Goal: Task Accomplishment & Management: Manage account settings

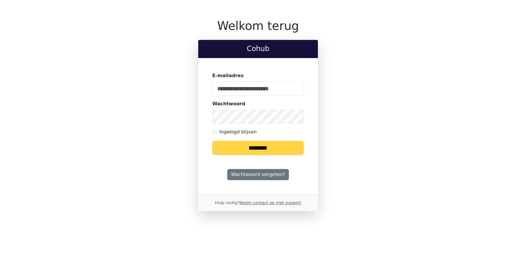
type input "**********"
click at [238, 149] on input "********" at bounding box center [258, 148] width 92 height 14
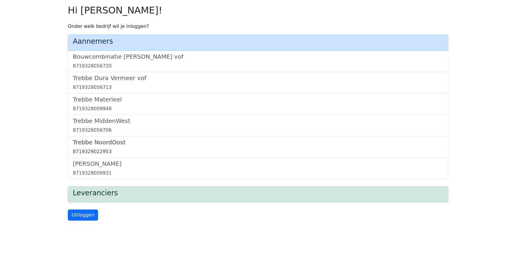
click at [88, 146] on link "[GEOGRAPHIC_DATA] 8719329022953" at bounding box center [258, 147] width 371 height 16
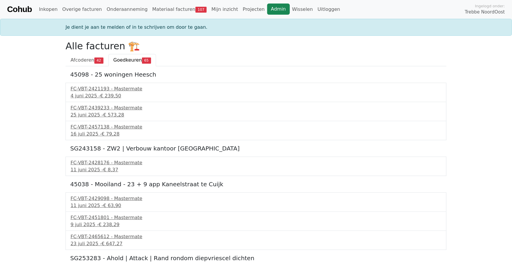
click at [267, 9] on link "Admin" at bounding box center [278, 9] width 23 height 11
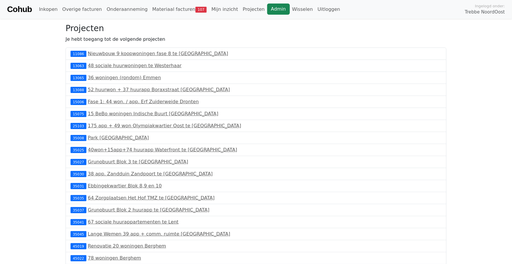
click at [267, 11] on link "Admin" at bounding box center [278, 9] width 23 height 11
click at [290, 7] on link "Wisselen" at bounding box center [303, 10] width 26 height 12
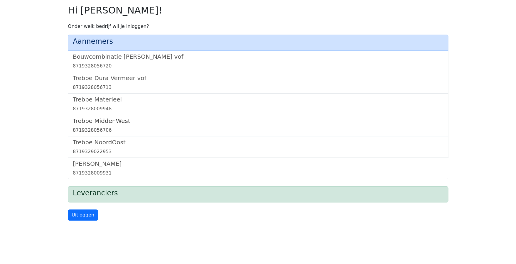
click at [93, 125] on link "Trebbe MiddenWest 8719328056706" at bounding box center [258, 126] width 371 height 16
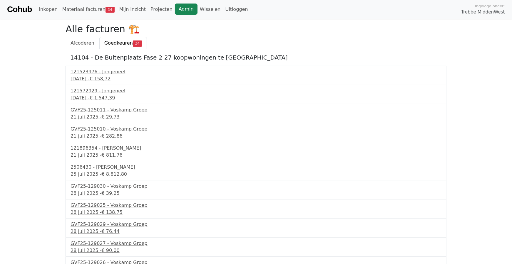
click at [175, 9] on link "Admin" at bounding box center [186, 9] width 23 height 11
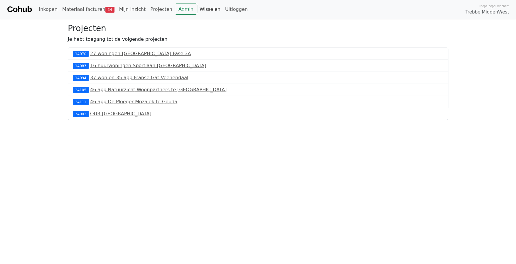
click at [197, 9] on link "Wisselen" at bounding box center [210, 10] width 26 height 12
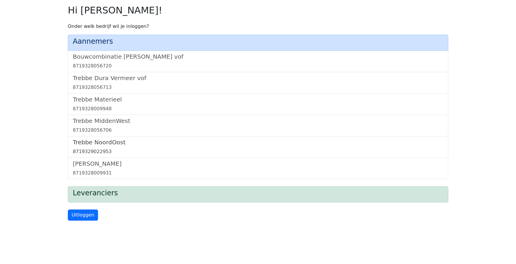
click at [99, 149] on div "8719329022953" at bounding box center [258, 151] width 371 height 7
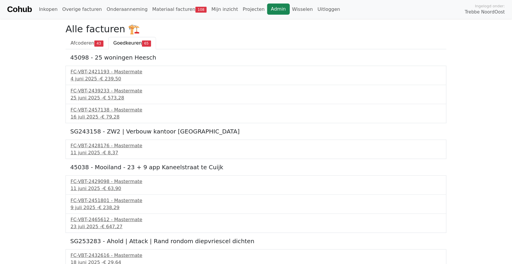
click at [267, 9] on link "Admin" at bounding box center [278, 9] width 23 height 11
